Goal: Transaction & Acquisition: Download file/media

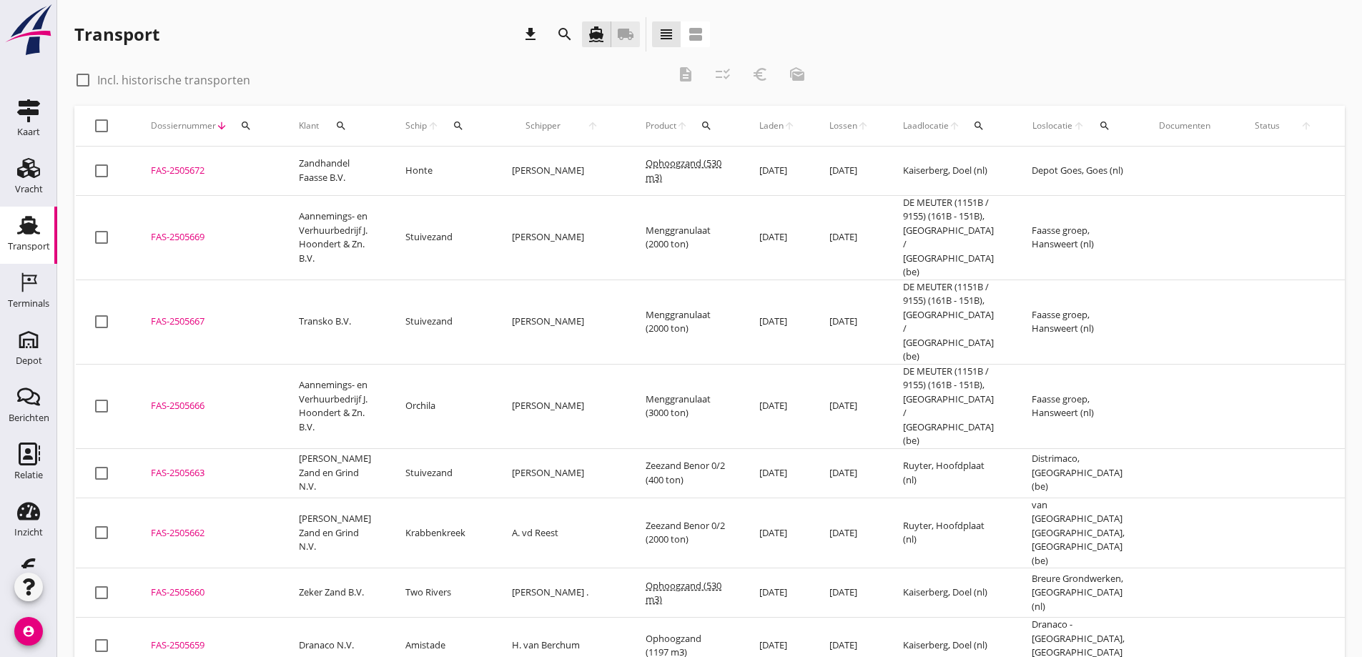
click at [626, 31] on icon "local_shipping" at bounding box center [625, 34] width 17 height 17
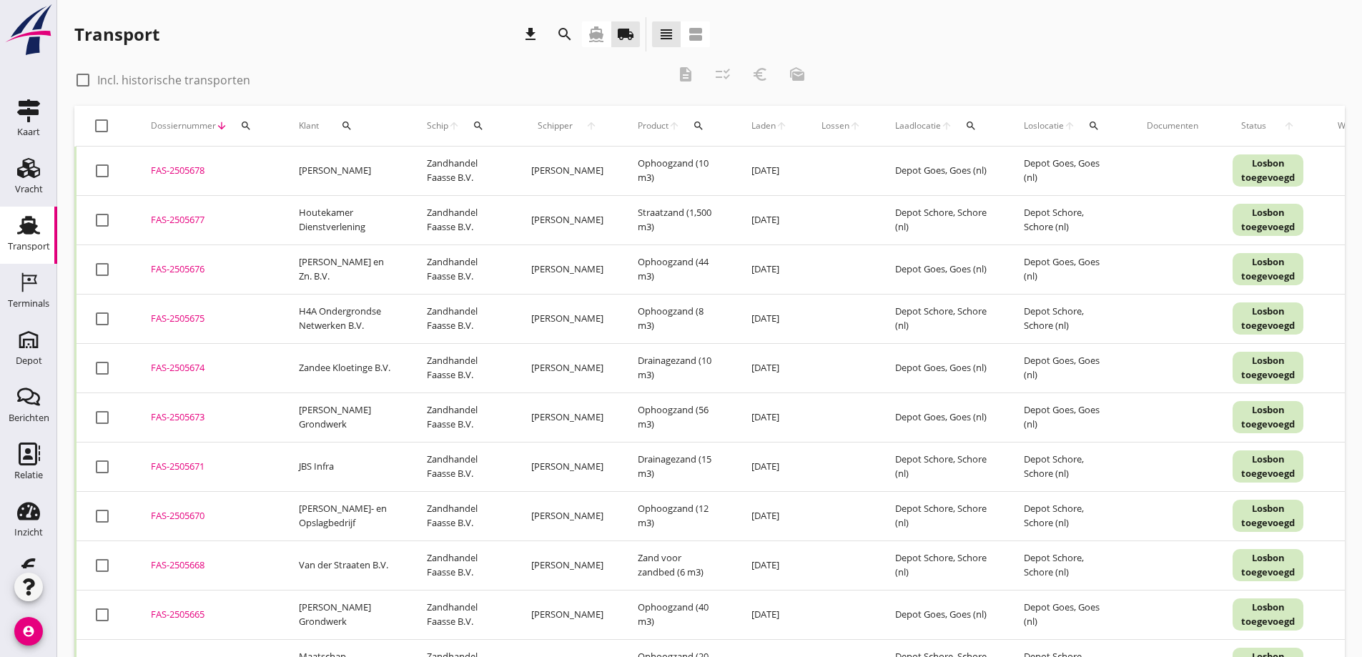
click at [347, 122] on icon "search" at bounding box center [346, 125] width 11 height 11
click at [368, 167] on input "Zoeken op opdrachtgever..." at bounding box center [404, 167] width 149 height 23
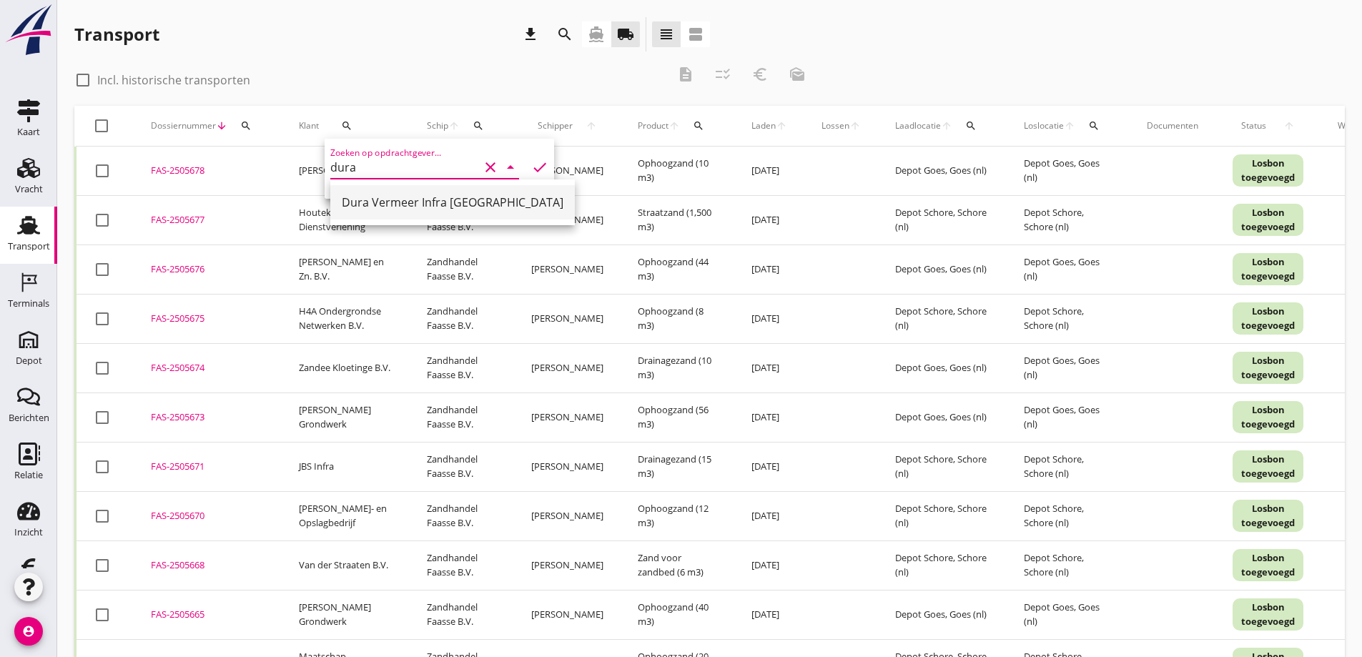
click at [390, 200] on div "Dura Vermeer Infra [GEOGRAPHIC_DATA]" at bounding box center [453, 202] width 222 height 17
type input "Dura Vermeer Infra [GEOGRAPHIC_DATA]"
click at [531, 165] on icon "check" at bounding box center [539, 167] width 17 height 17
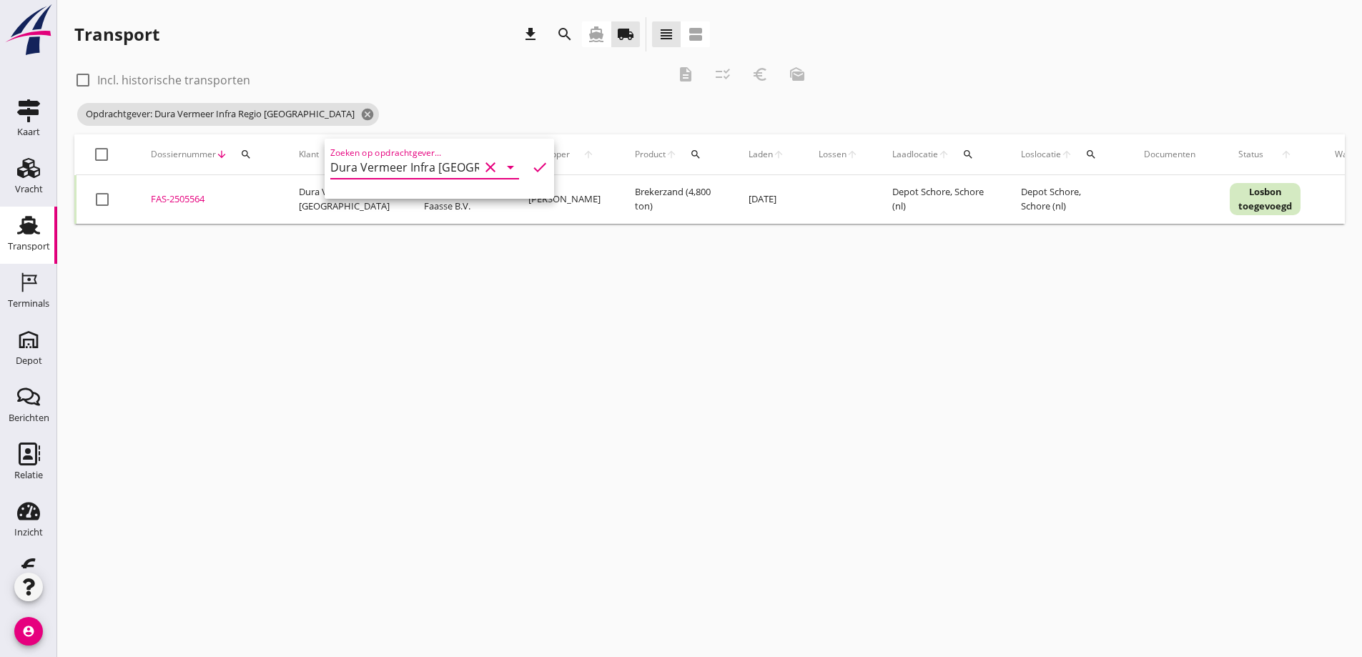
click at [422, 462] on div "cancel You are impersonating another user. Transport download search directions…" at bounding box center [709, 328] width 1305 height 657
click at [179, 202] on div "FAS-2505564" at bounding box center [208, 199] width 114 height 14
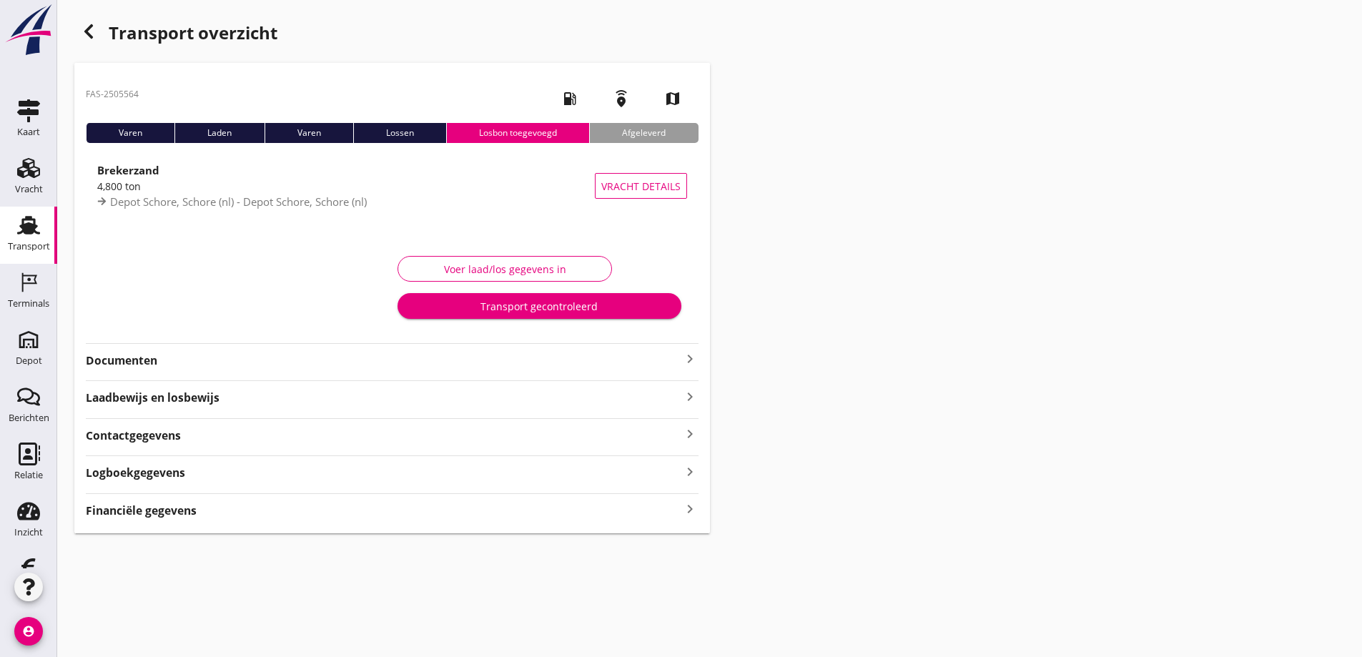
click at [122, 360] on strong "Documenten" at bounding box center [384, 361] width 596 height 16
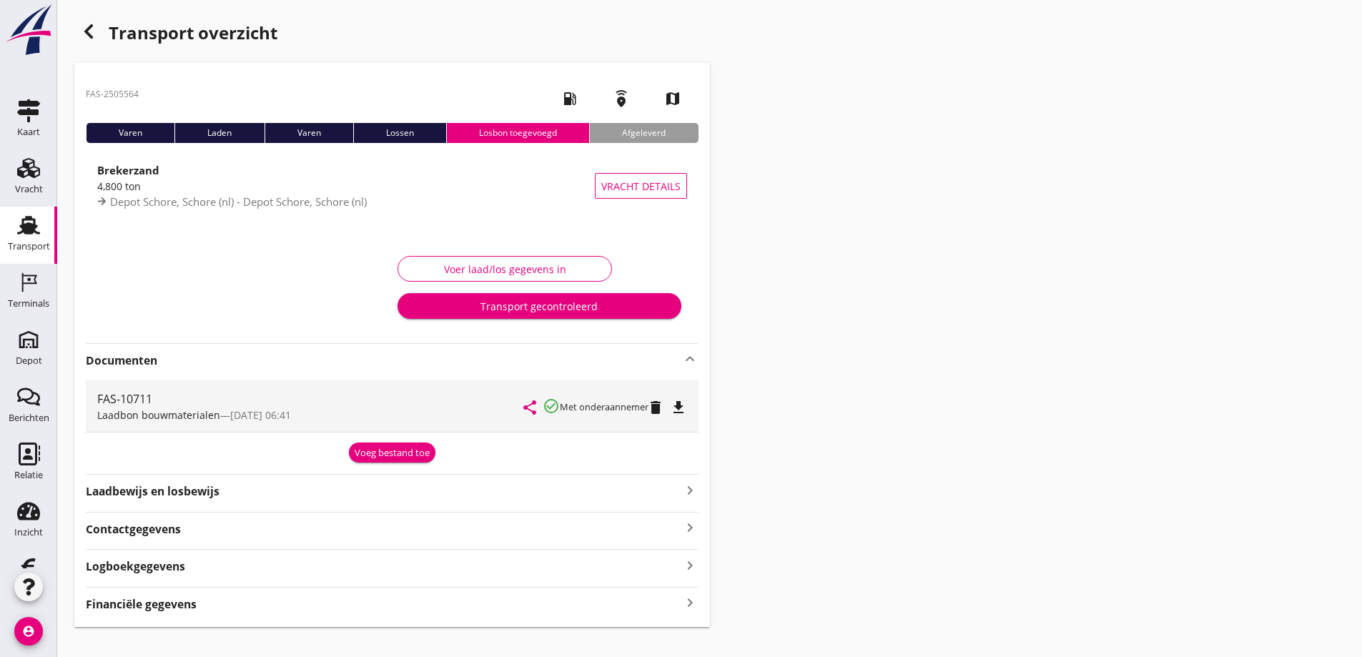
click at [681, 405] on icon "file_download" at bounding box center [678, 407] width 17 height 17
click at [89, 26] on icon "button" at bounding box center [88, 31] width 17 height 17
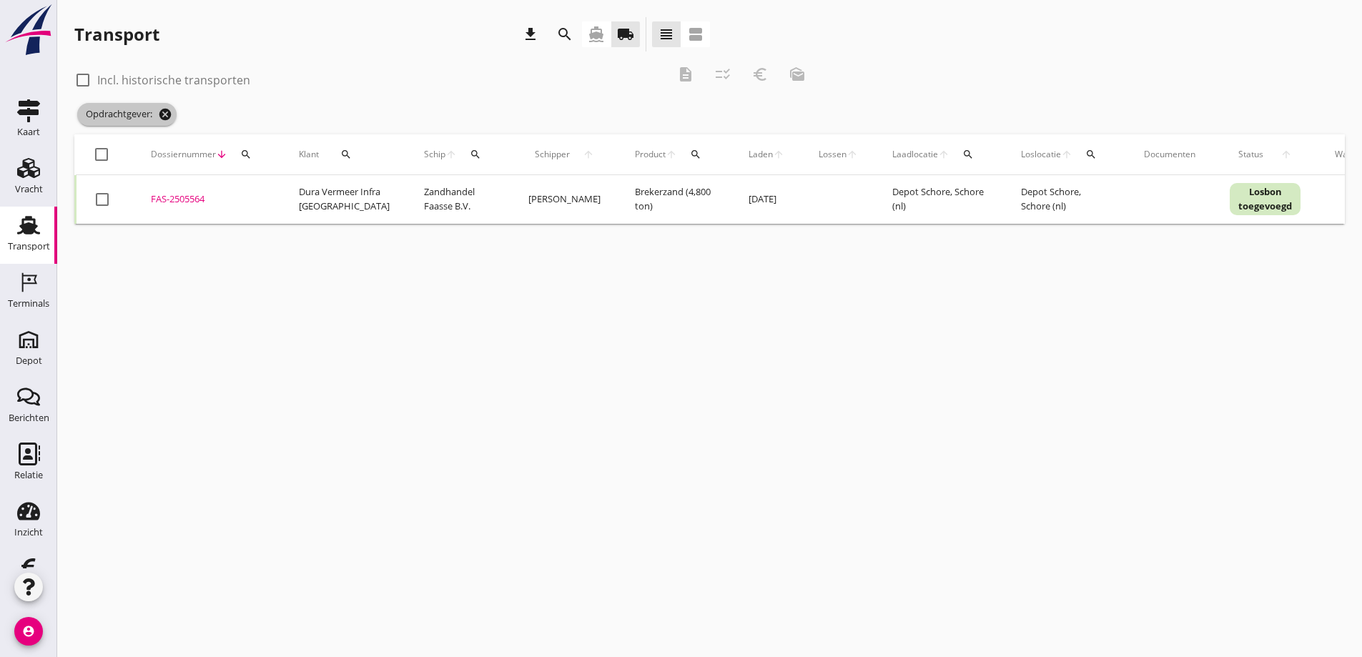
click at [170, 112] on icon "cancel" at bounding box center [165, 114] width 14 height 14
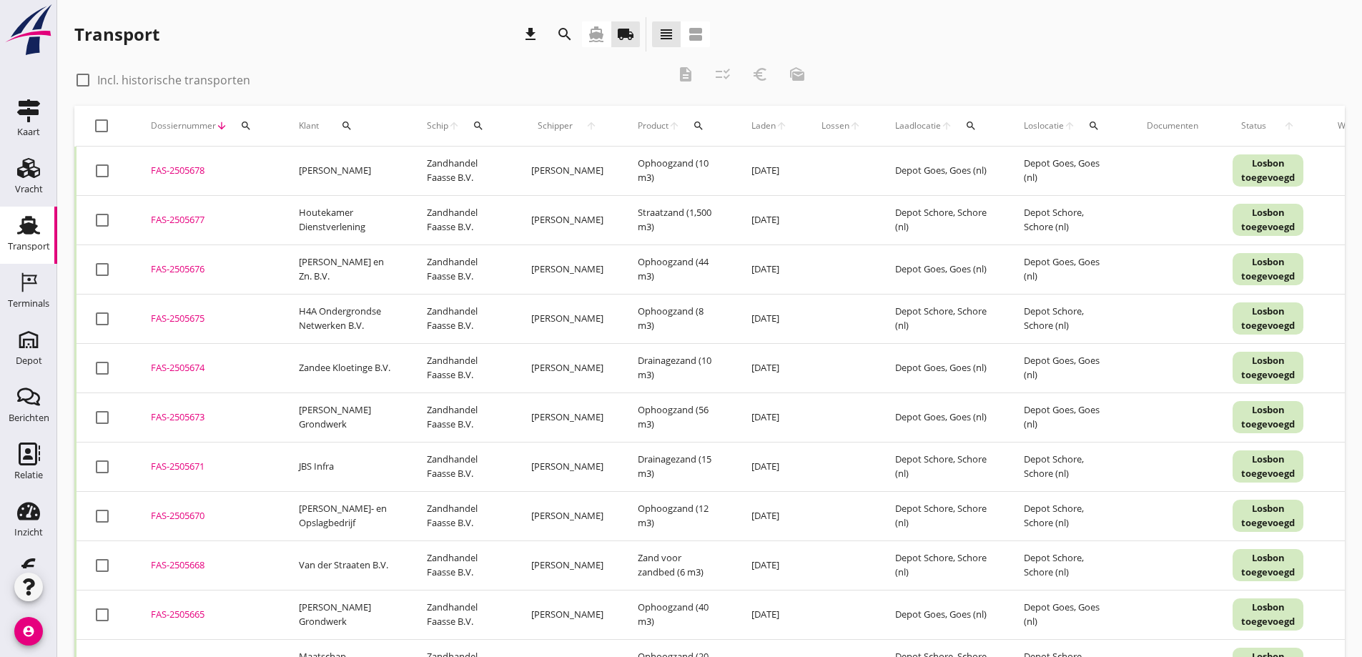
click at [344, 124] on icon "search" at bounding box center [346, 125] width 11 height 11
click at [355, 168] on input "Zoeken op opdrachtgever..." at bounding box center [404, 167] width 149 height 23
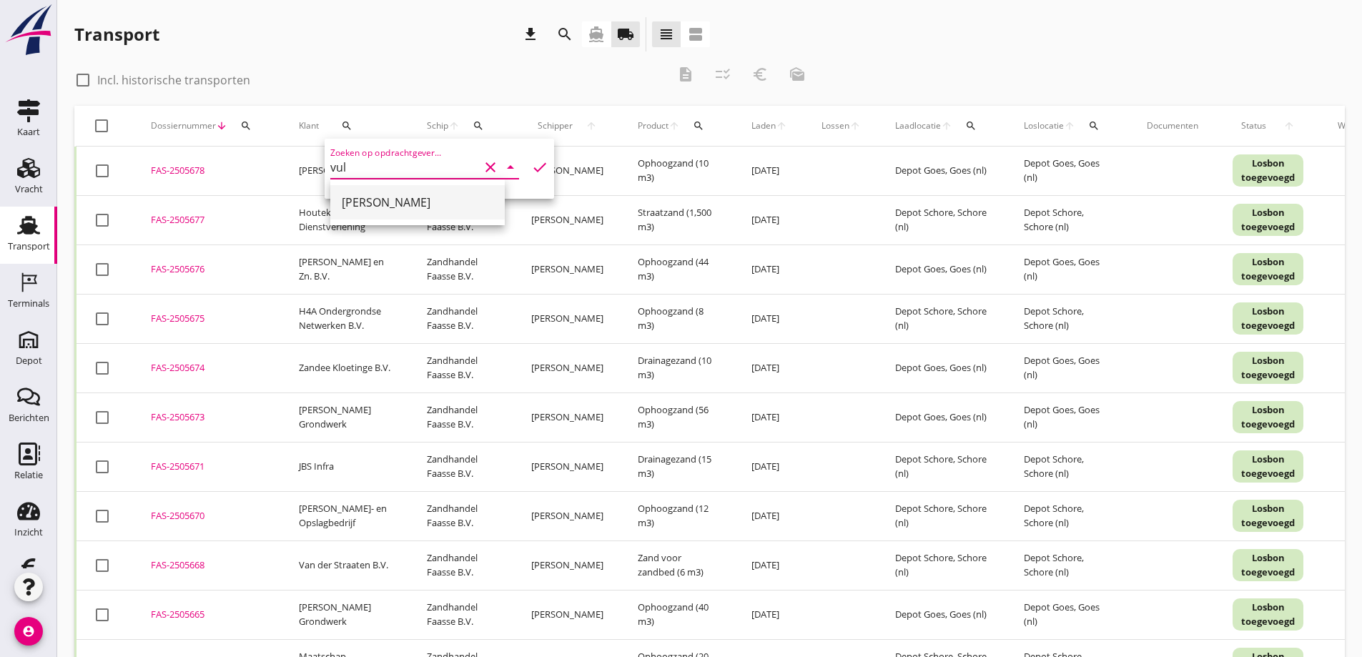
click at [360, 205] on div "[PERSON_NAME]" at bounding box center [418, 202] width 152 height 17
type input "[PERSON_NAME]"
click at [531, 164] on icon "check" at bounding box center [539, 167] width 17 height 17
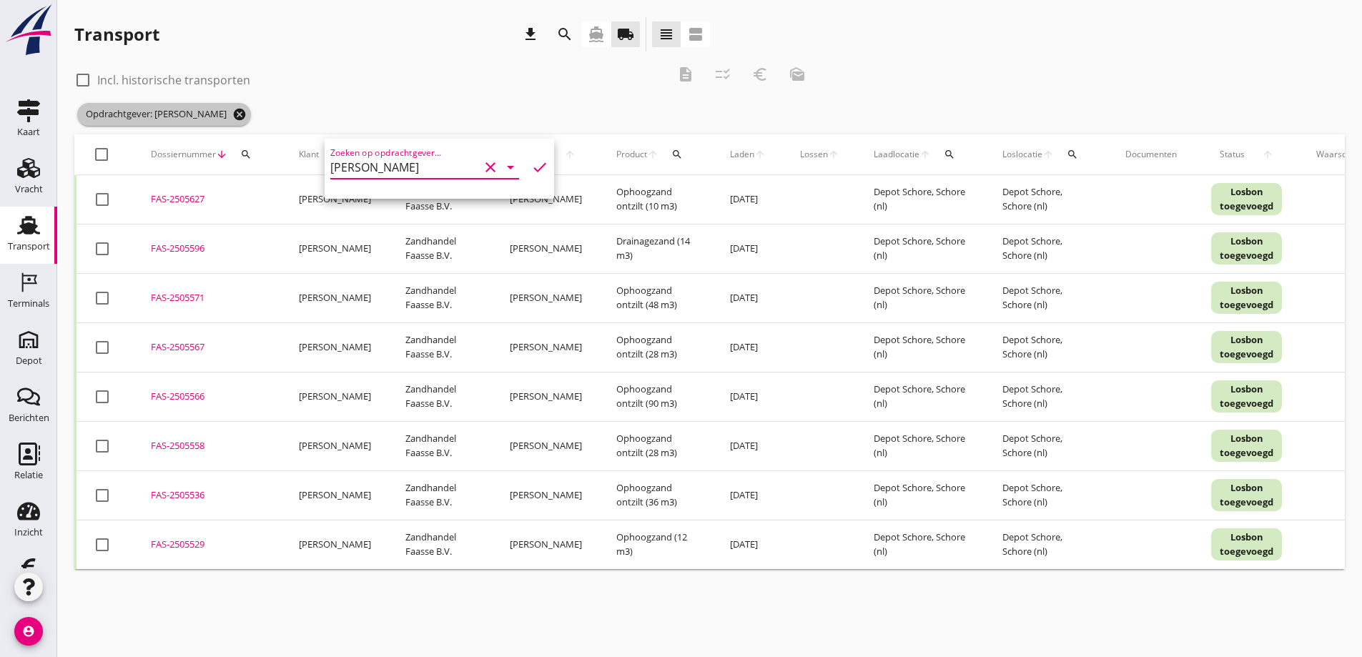
click at [232, 114] on icon "cancel" at bounding box center [239, 114] width 14 height 14
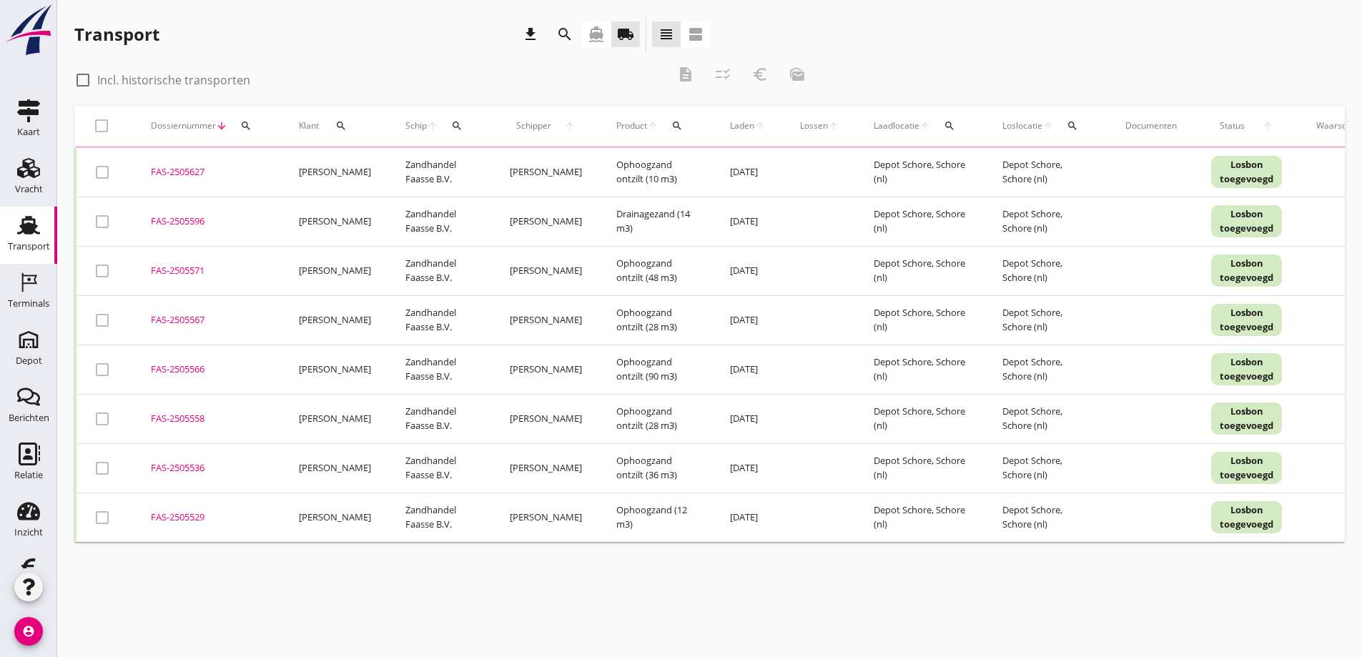
click at [332, 121] on div "search" at bounding box center [342, 125] width 34 height 11
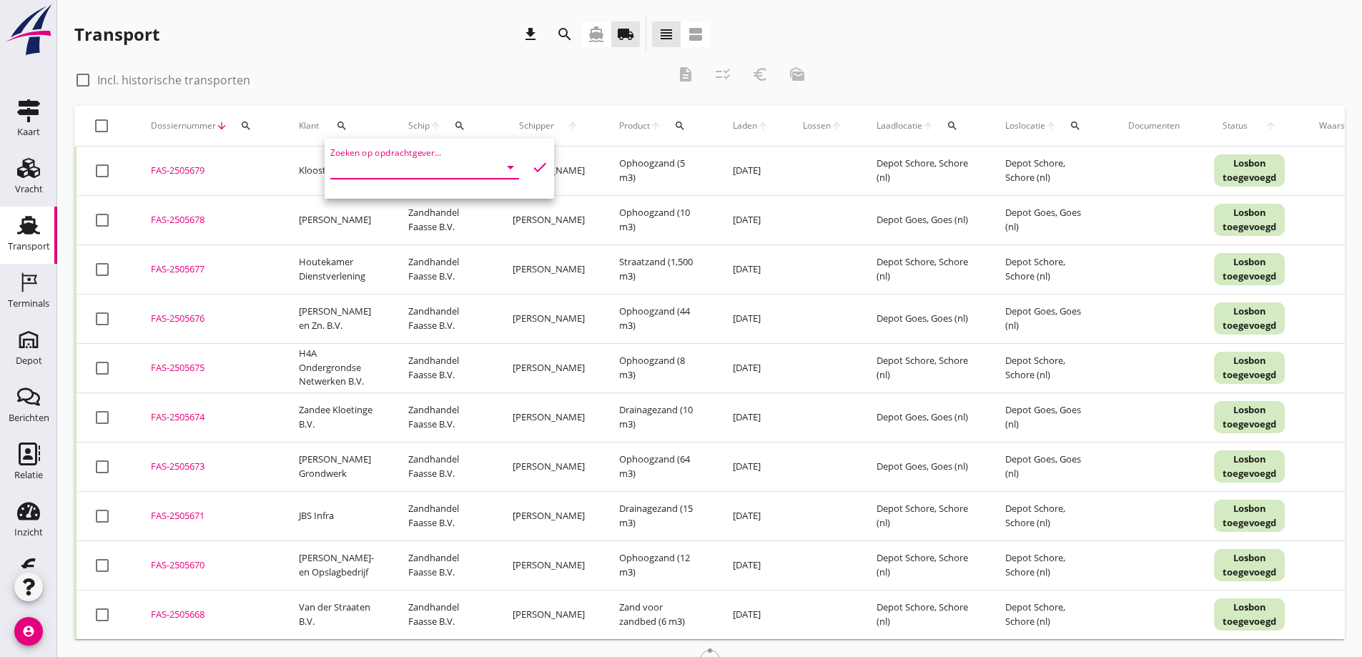
click at [435, 169] on input "Zoeken op opdrachtgever..." at bounding box center [404, 167] width 149 height 23
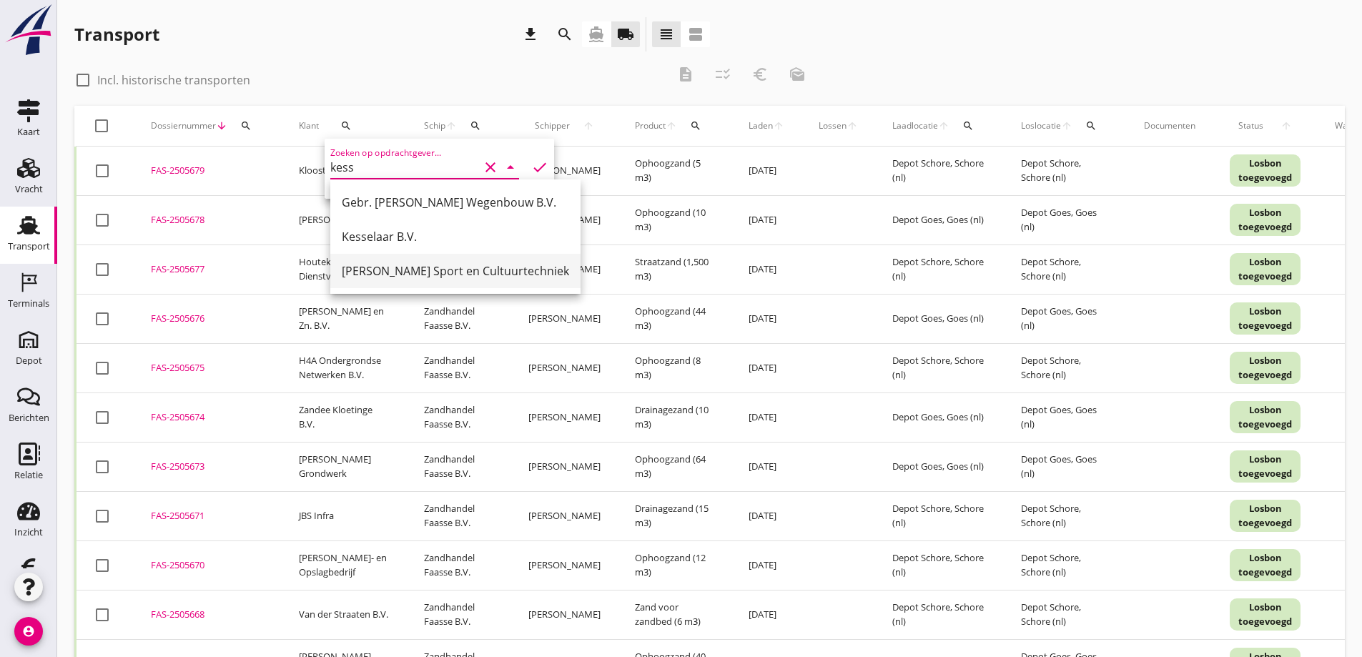
click at [396, 270] on div "[PERSON_NAME] Sport en Cultuurtechniek" at bounding box center [455, 270] width 227 height 17
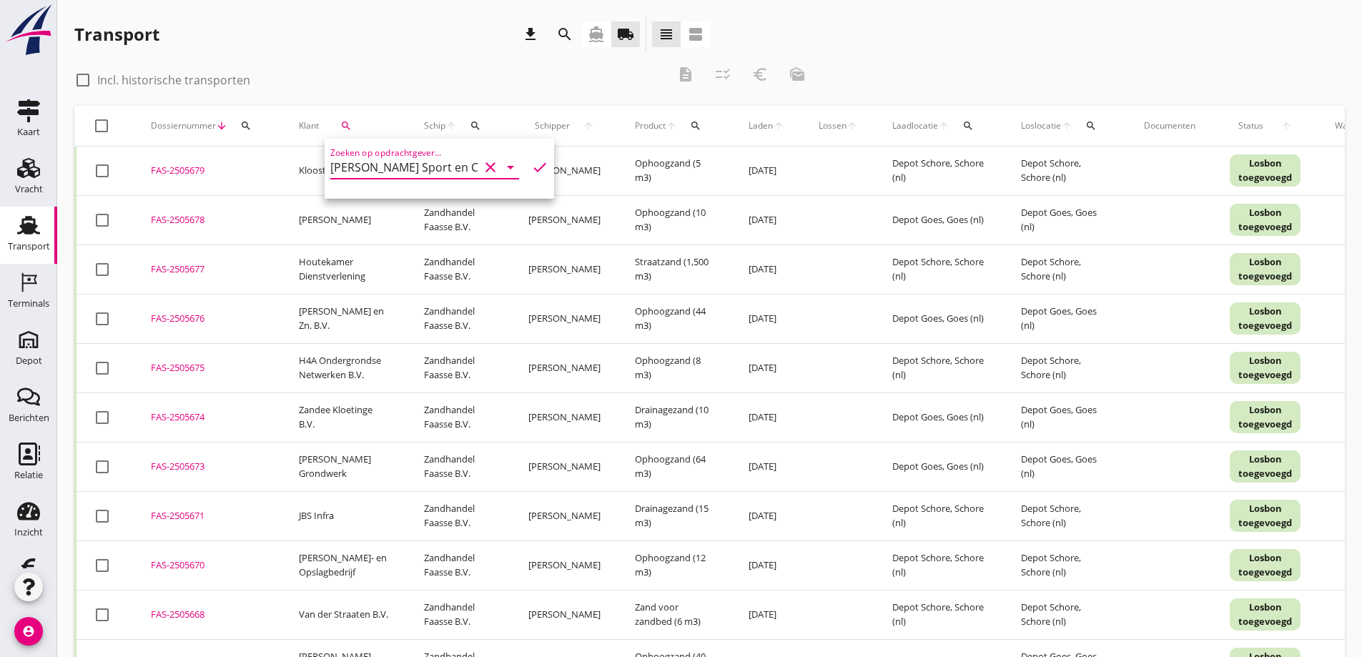
type input "[PERSON_NAME] Sport en Cultuurtechniek"
click at [531, 165] on icon "check" at bounding box center [539, 167] width 17 height 17
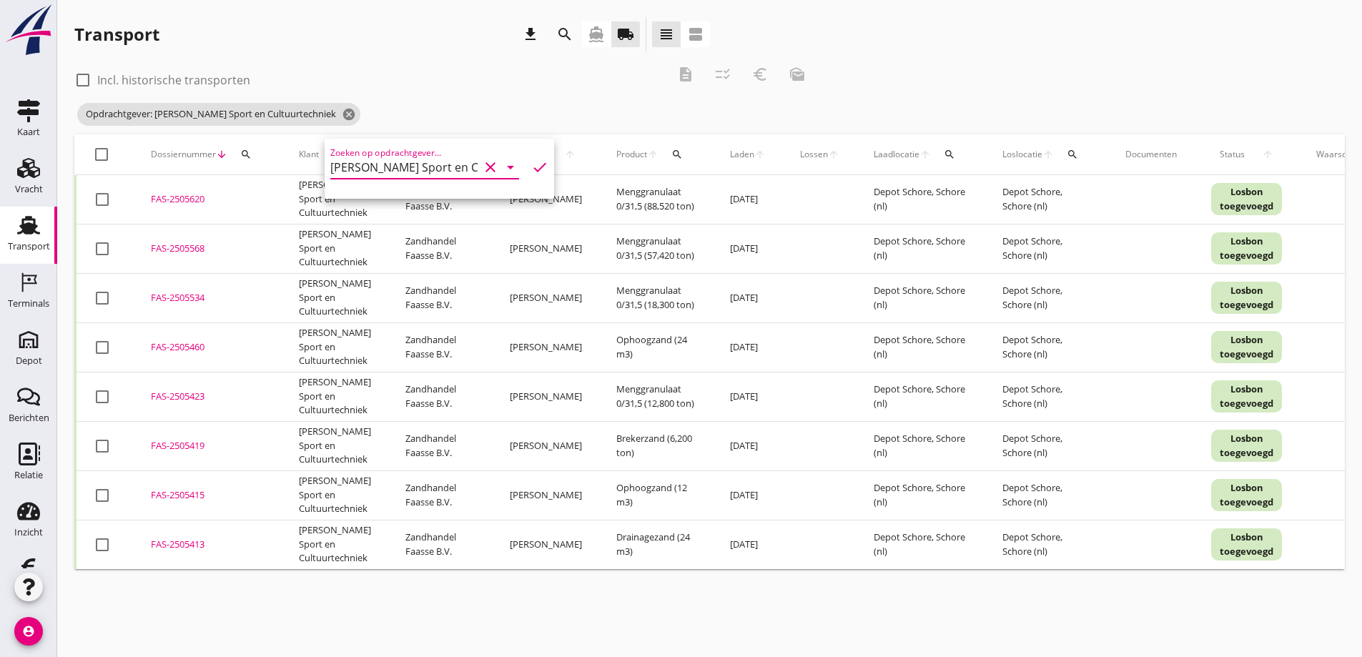
click at [518, 598] on div "cancel You are impersonating another user. Transport download search directions…" at bounding box center [709, 328] width 1305 height 657
